Goal: Task Accomplishment & Management: Use online tool/utility

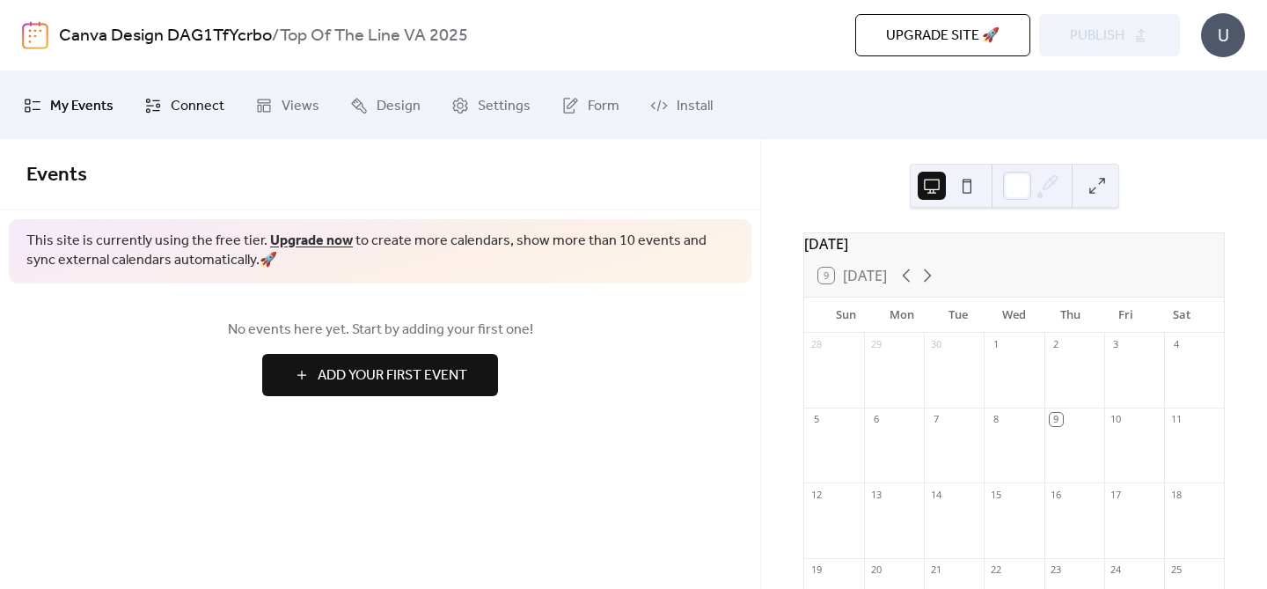
click at [200, 92] on span "Connect" at bounding box center [198, 105] width 54 height 27
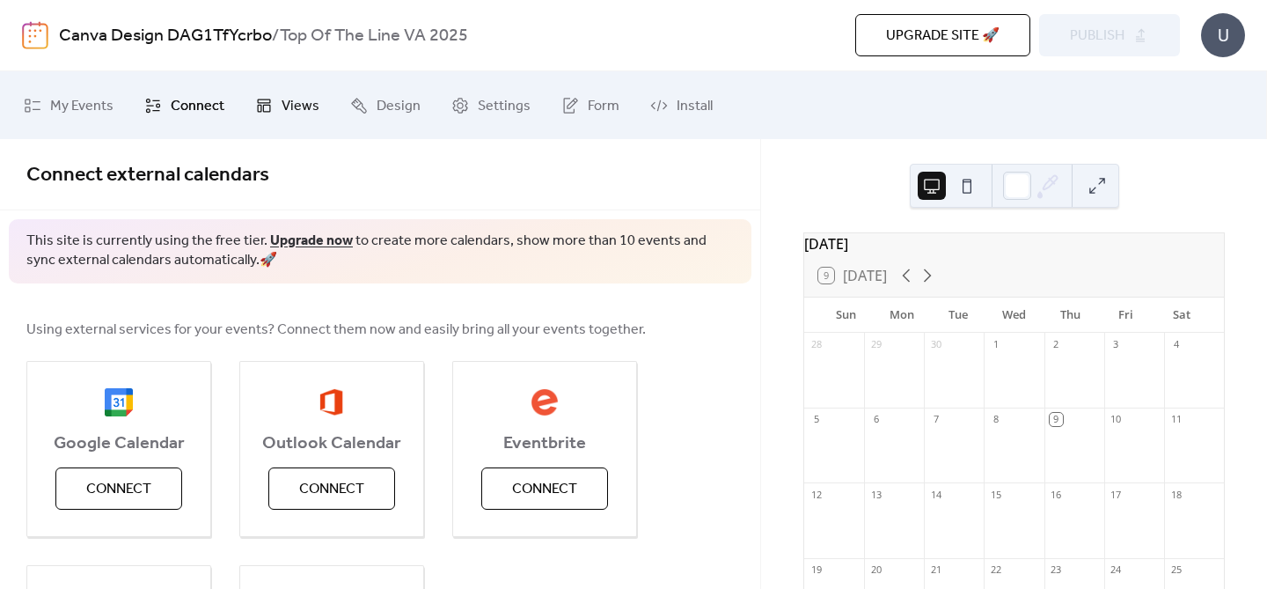
click at [276, 106] on link "Views" at bounding box center [287, 105] width 91 height 54
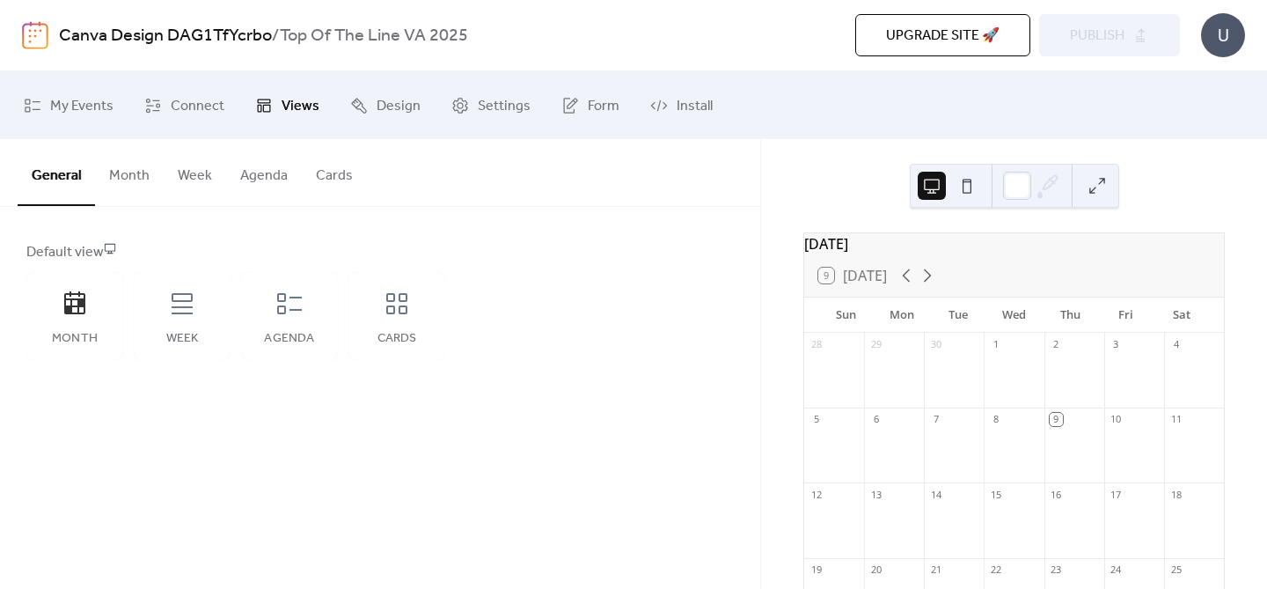
click at [133, 188] on button "Month" at bounding box center [129, 171] width 69 height 65
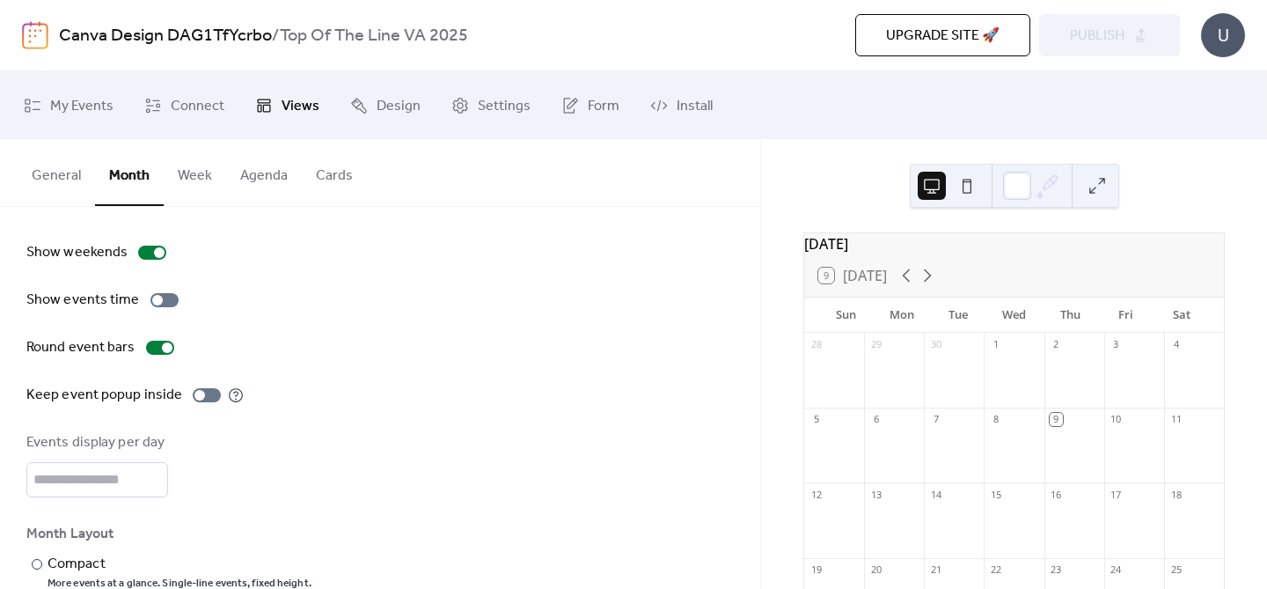
scroll to position [99, 0]
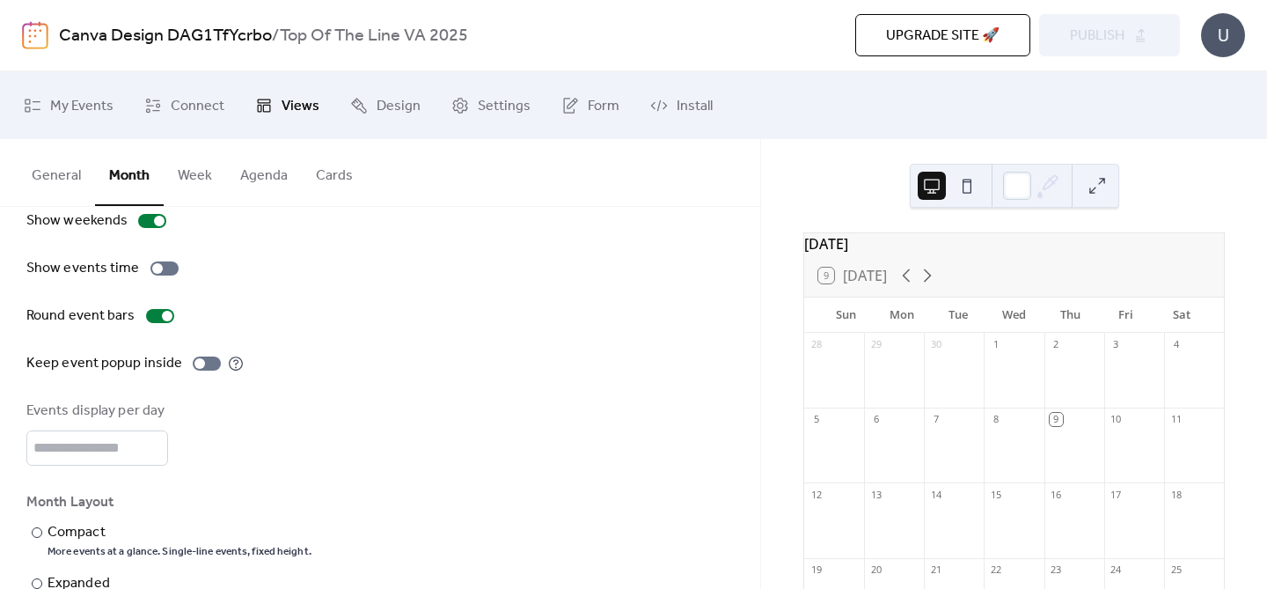
click at [197, 193] on button "Week" at bounding box center [195, 171] width 62 height 65
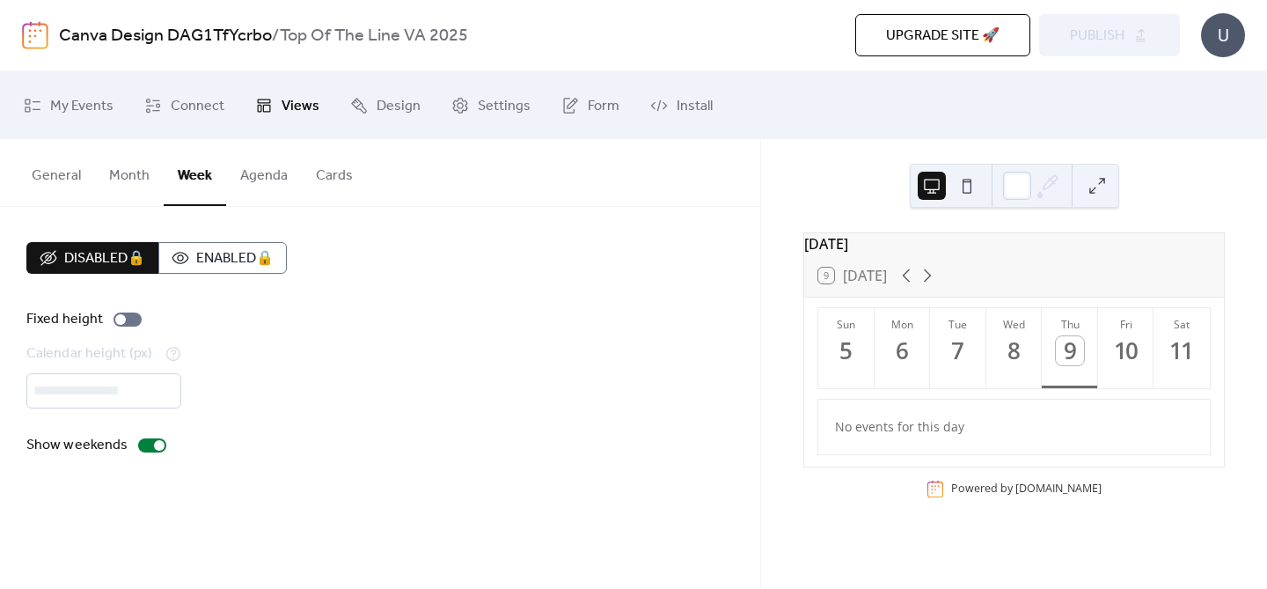
click at [277, 173] on button "Agenda" at bounding box center [264, 171] width 76 height 65
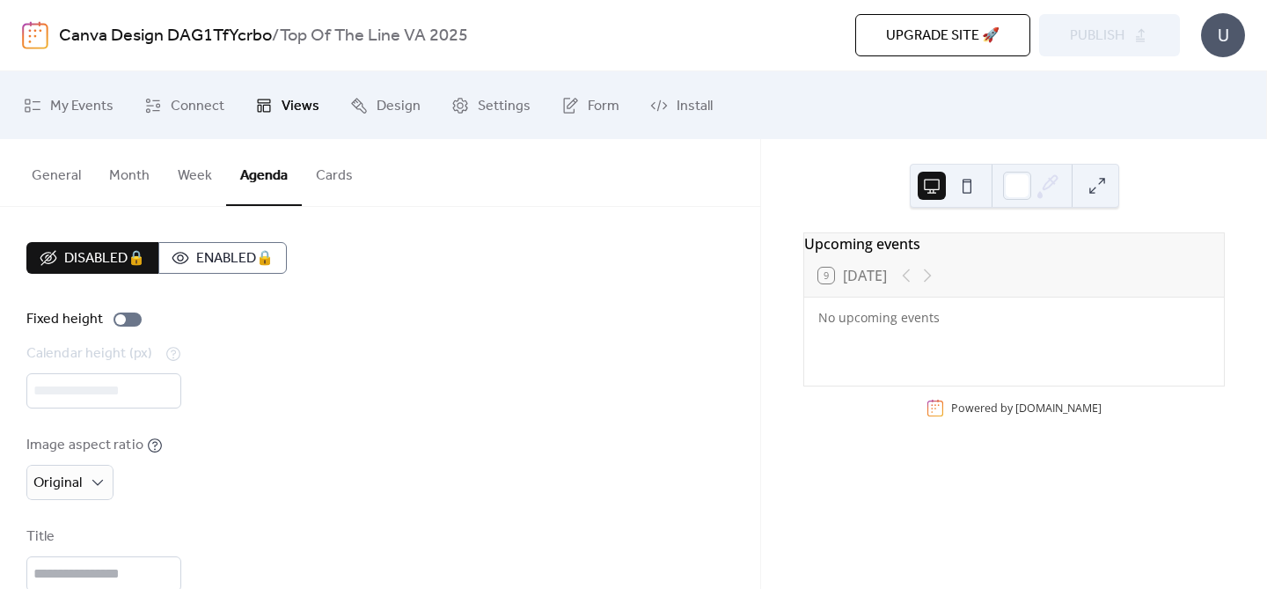
click at [355, 187] on button "Cards" at bounding box center [334, 171] width 65 height 65
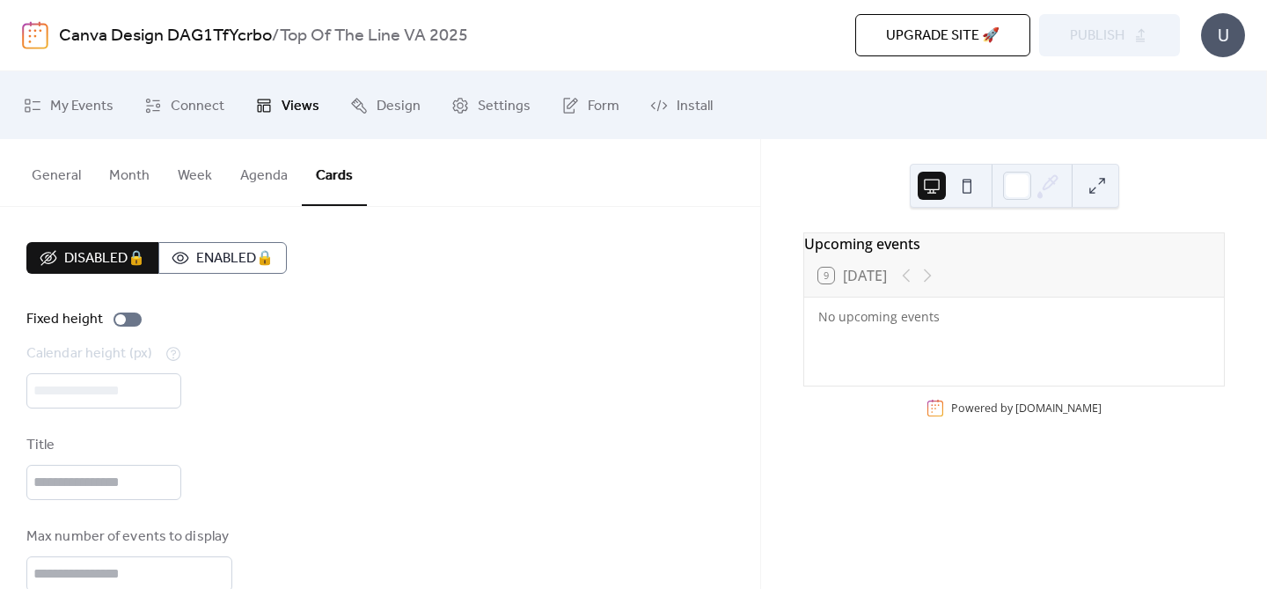
click at [40, 180] on button "General" at bounding box center [56, 171] width 77 height 65
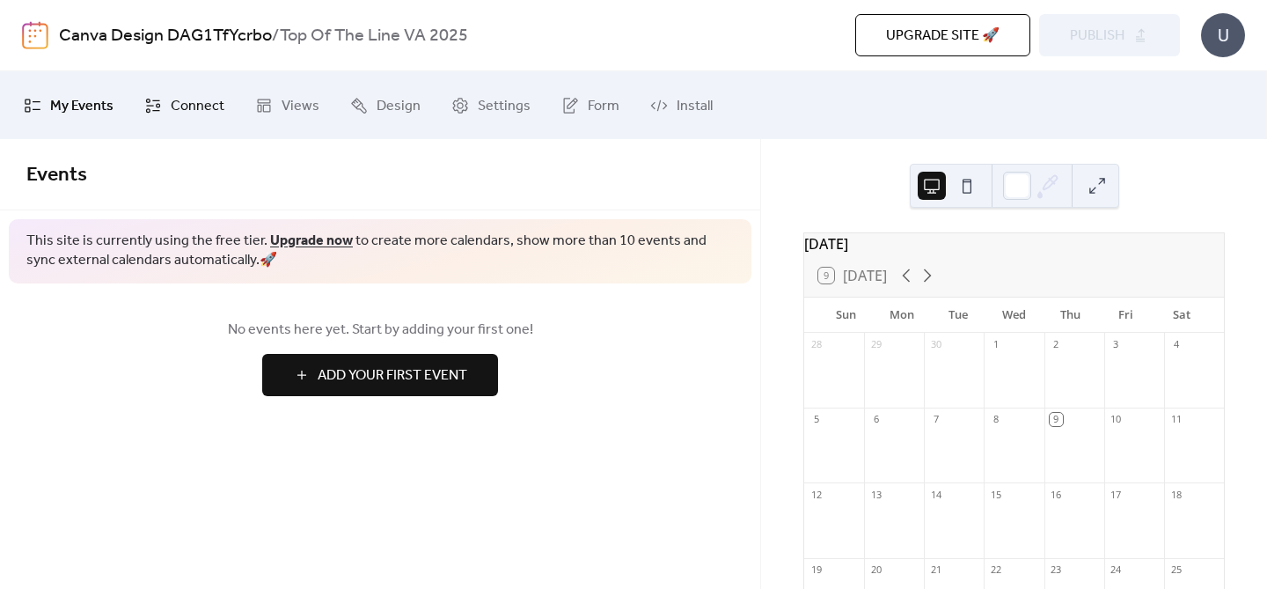
click at [206, 115] on span "Connect" at bounding box center [198, 105] width 54 height 27
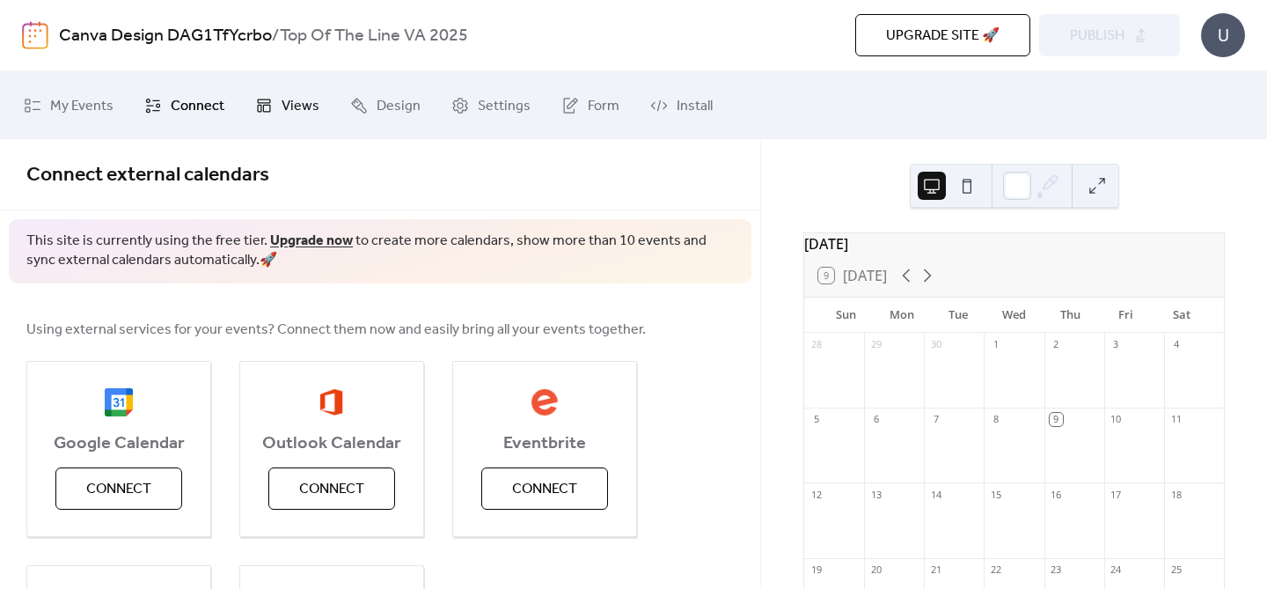
click at [287, 109] on span "Views" at bounding box center [301, 105] width 38 height 27
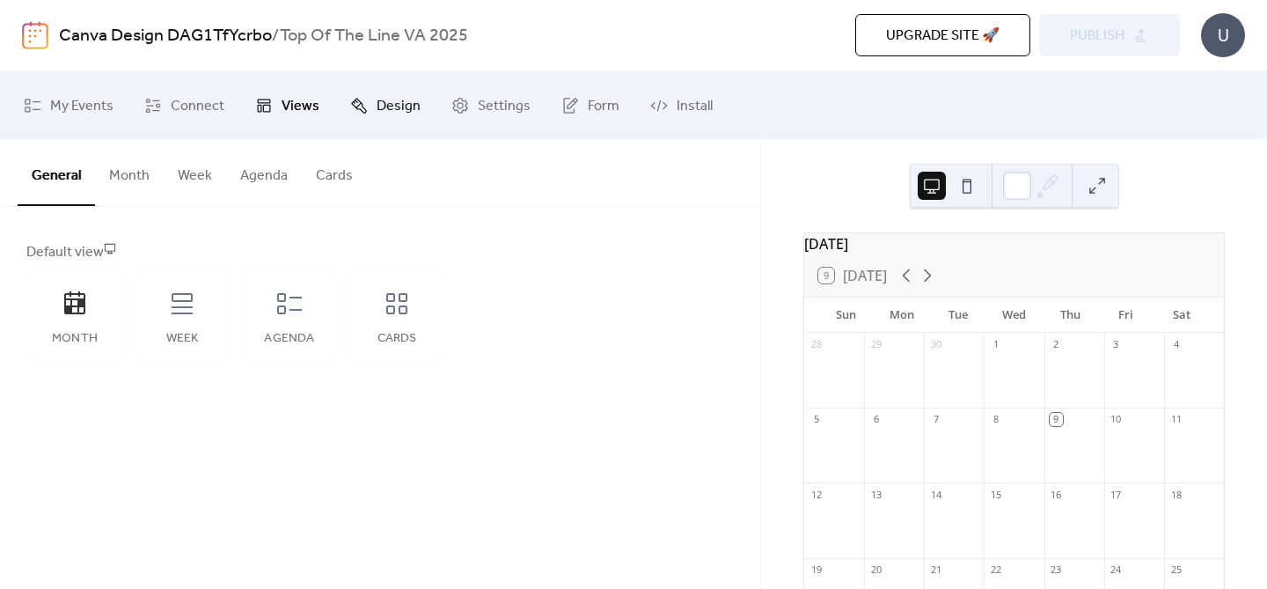
click at [377, 99] on span "Design" at bounding box center [399, 105] width 44 height 27
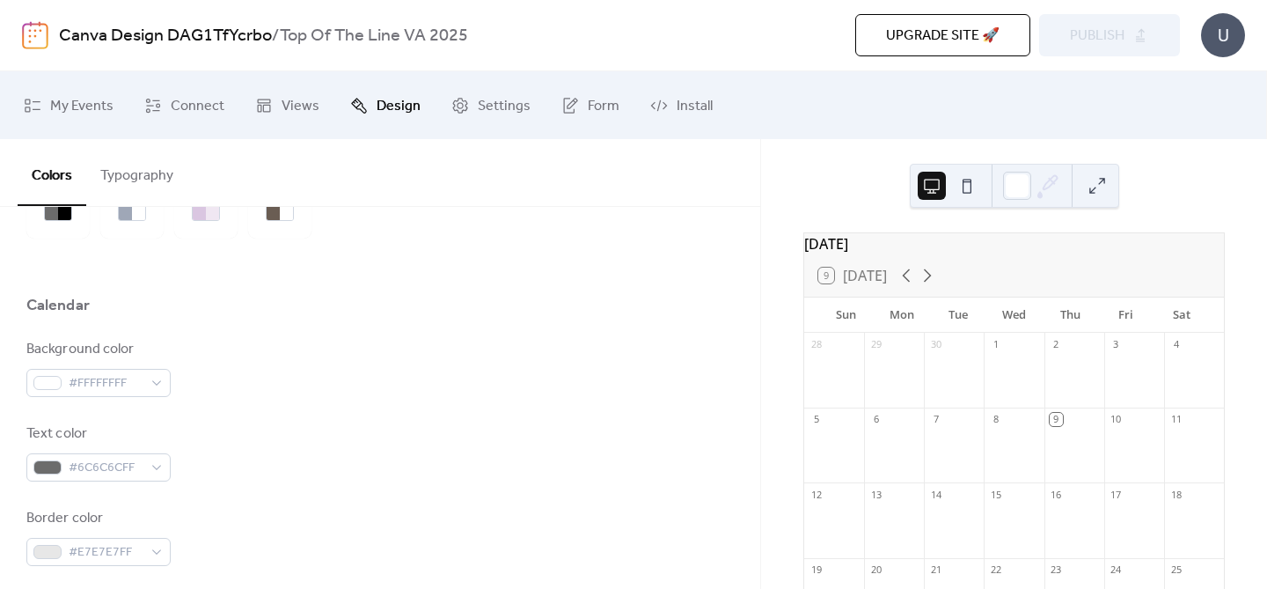
scroll to position [138, 0]
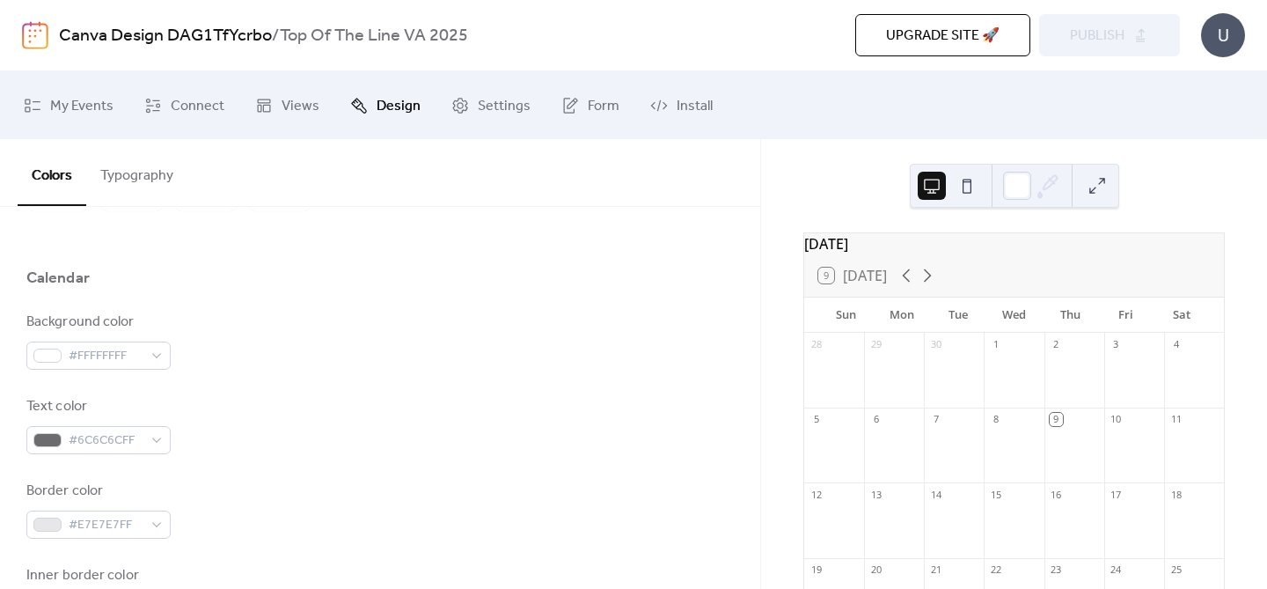
click at [964, 185] on button at bounding box center [967, 186] width 28 height 28
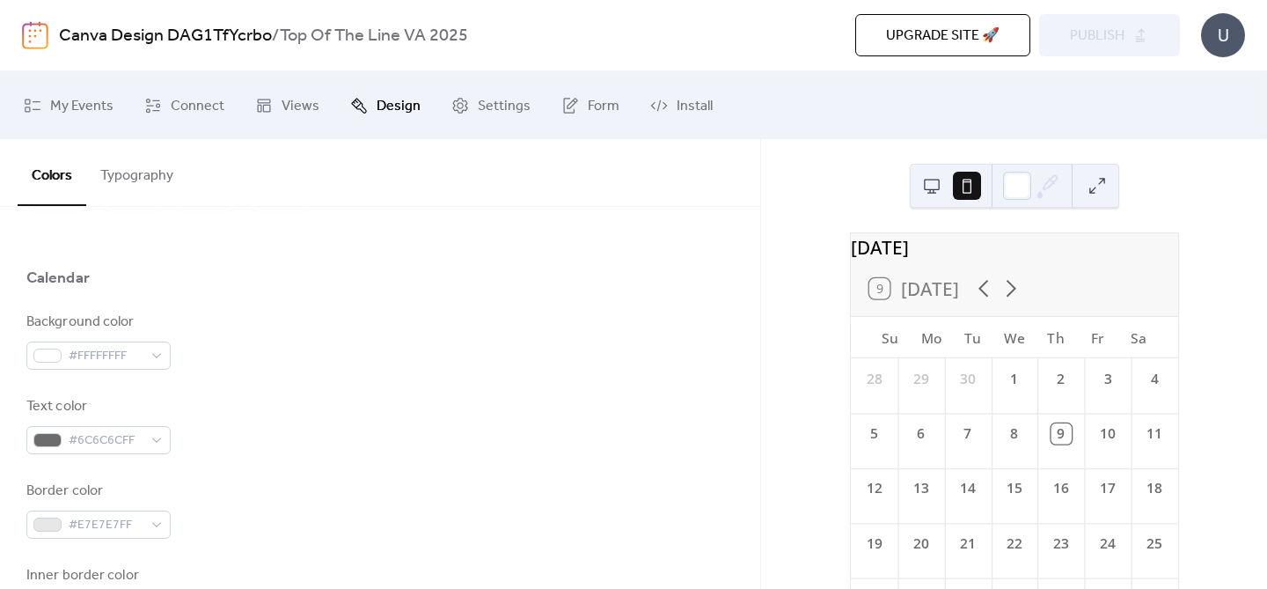
click at [934, 191] on button at bounding box center [932, 186] width 28 height 28
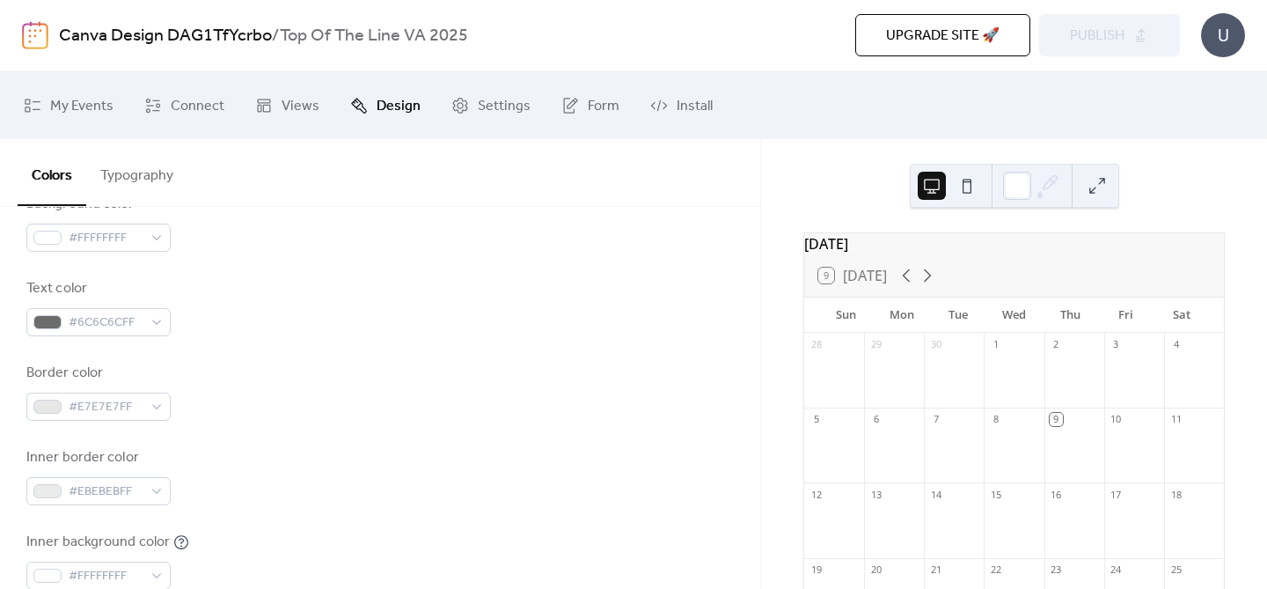
scroll to position [262, 0]
click at [1101, 31] on div "Upgrade site 🚀 Preview Publish" at bounding box center [923, 35] width 513 height 42
click at [677, 93] on span "Install" at bounding box center [695, 105] width 36 height 27
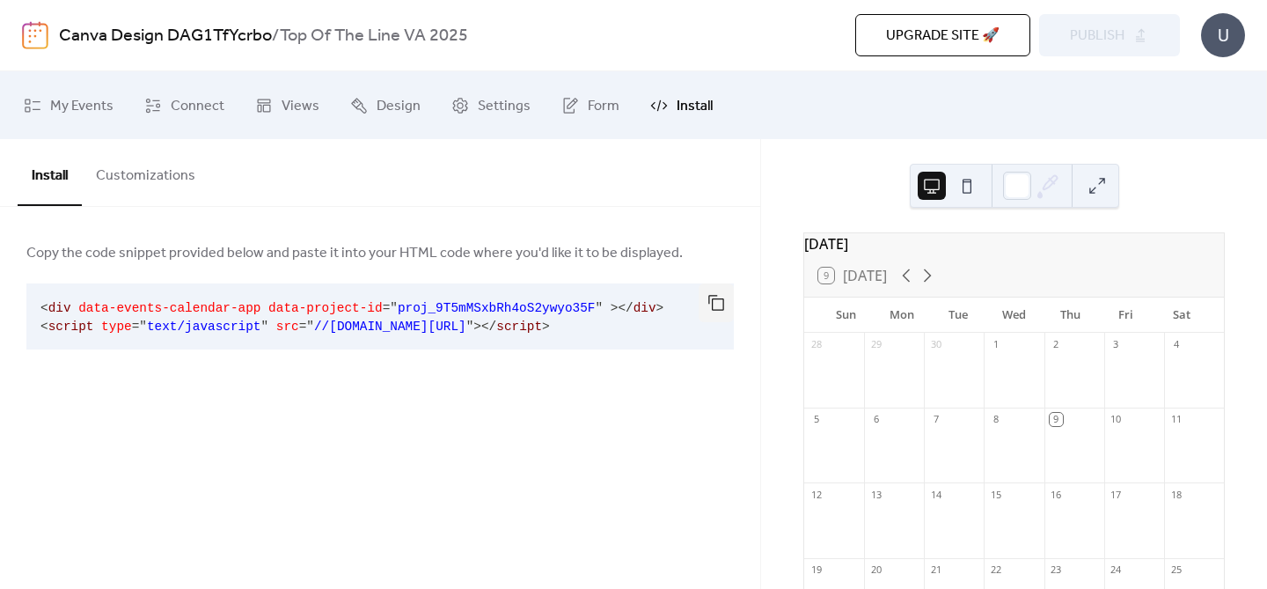
click at [148, 183] on button "Customizations" at bounding box center [146, 171] width 128 height 65
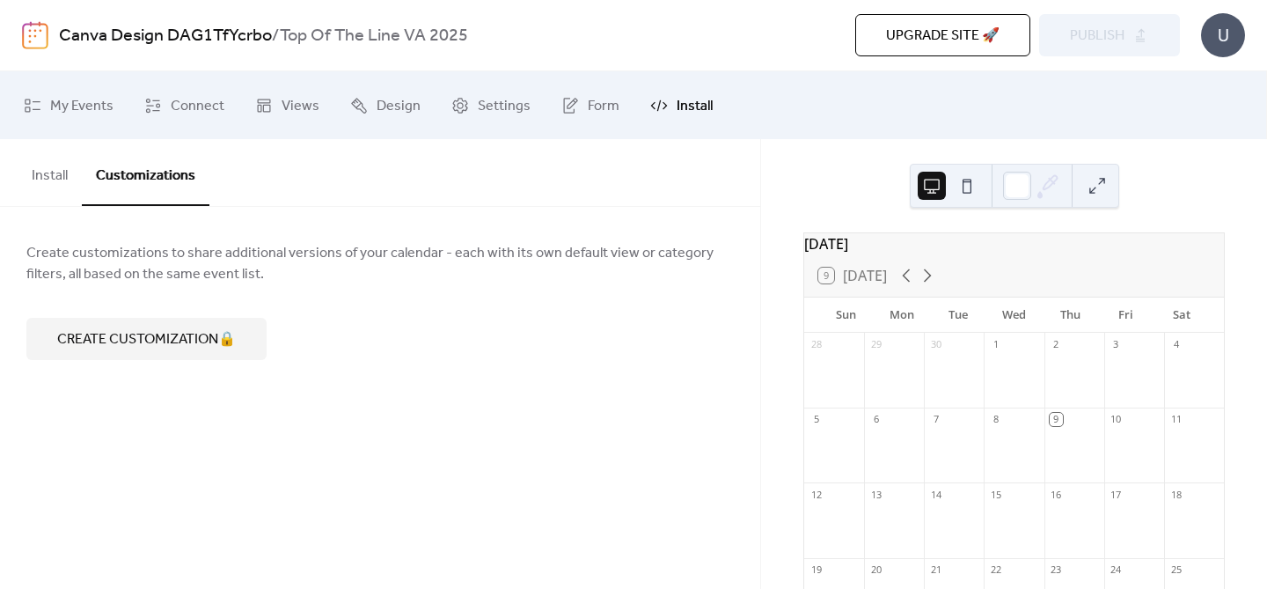
click at [30, 199] on button "Install" at bounding box center [50, 171] width 64 height 65
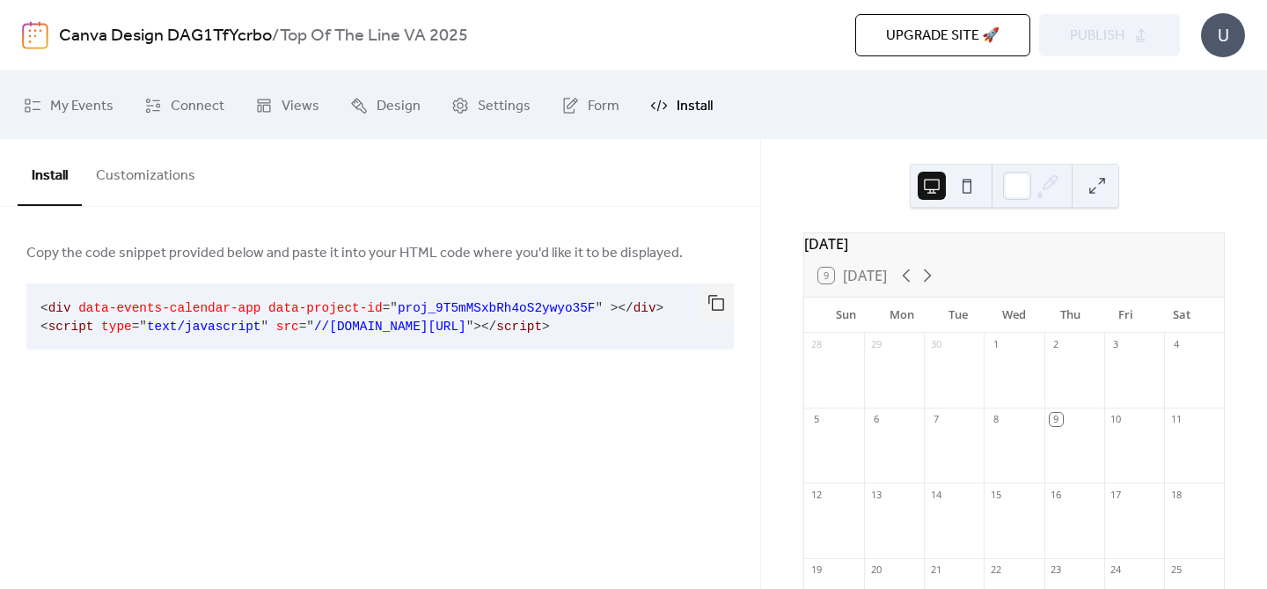
click at [30, 196] on button "Install" at bounding box center [50, 172] width 64 height 67
